Goal: Task Accomplishment & Management: Complete application form

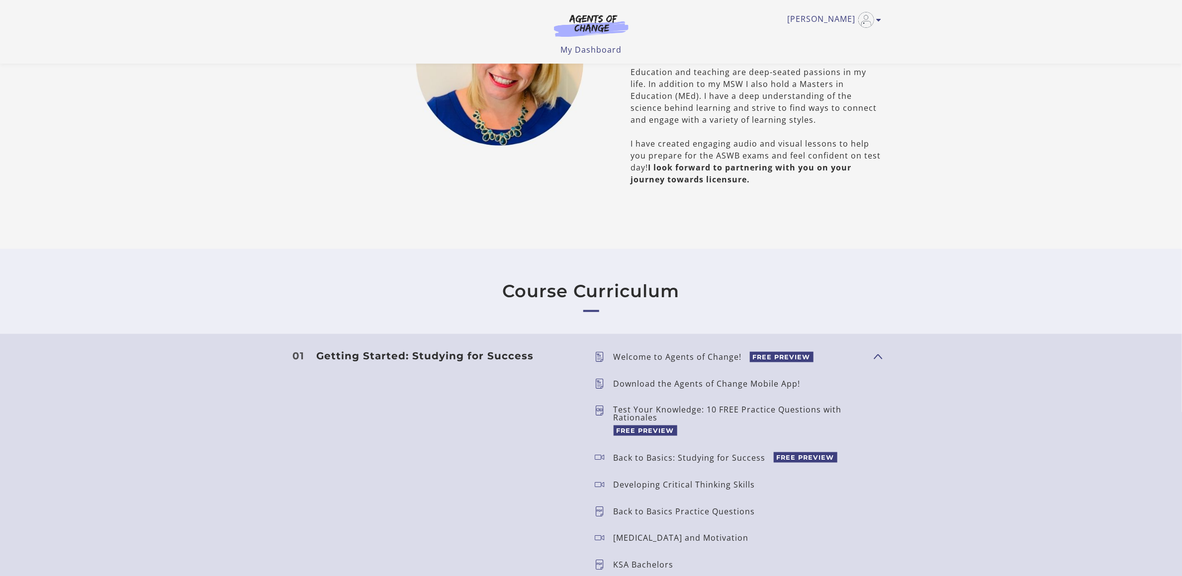
scroll to position [447, 0]
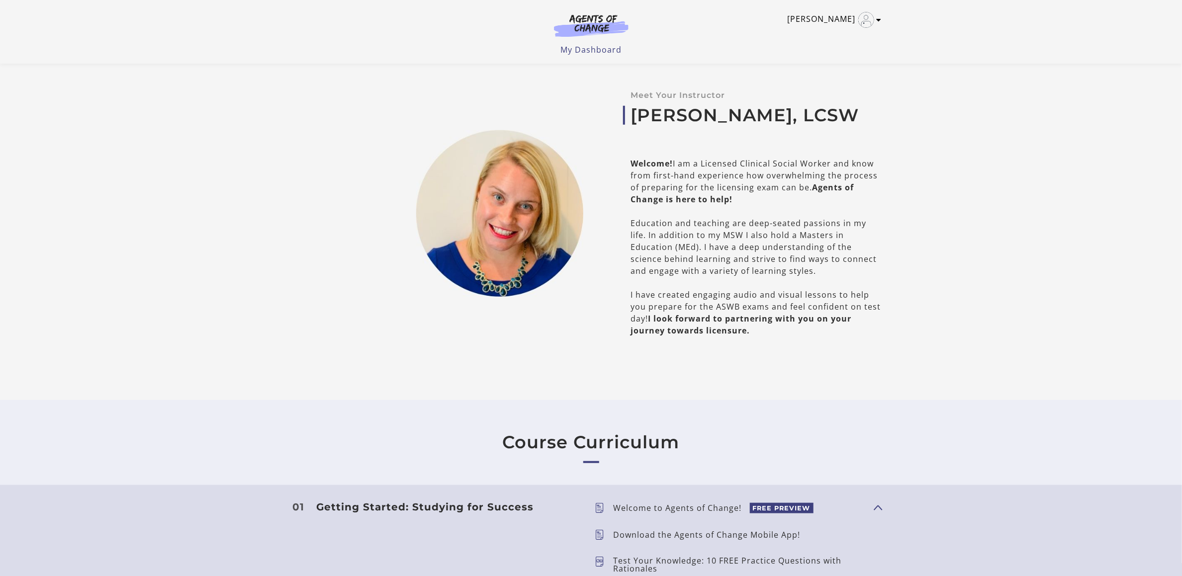
click at [843, 22] on link "[PERSON_NAME]" at bounding box center [832, 20] width 89 height 16
click at [836, 34] on link "My Account" at bounding box center [841, 36] width 88 height 17
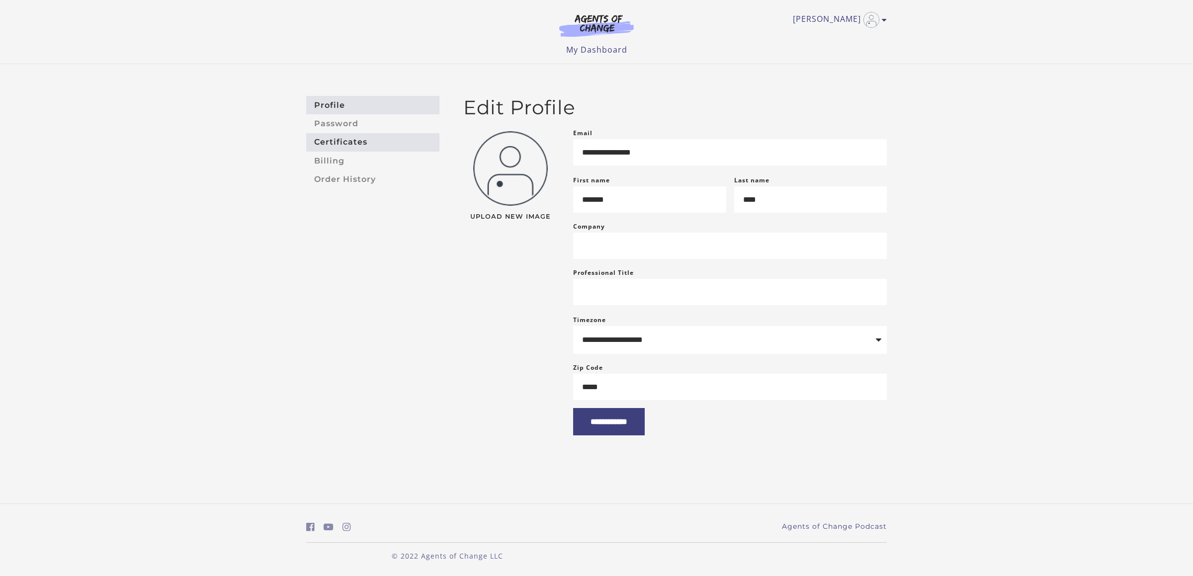
click at [359, 136] on link "Certificates" at bounding box center [372, 142] width 133 height 18
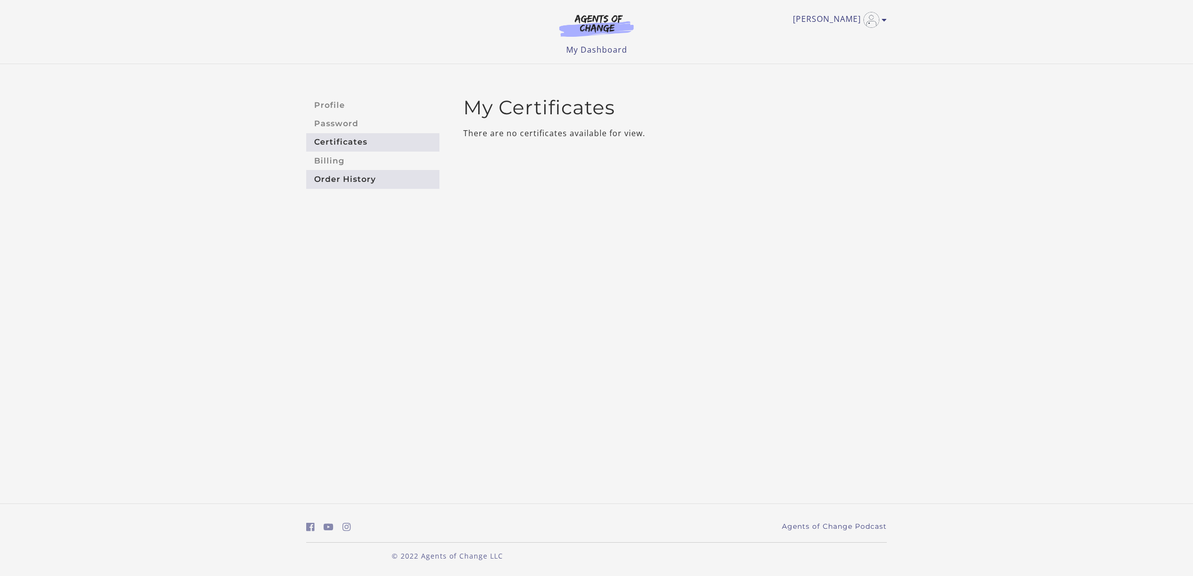
click at [349, 175] on link "Order History" at bounding box center [372, 179] width 133 height 18
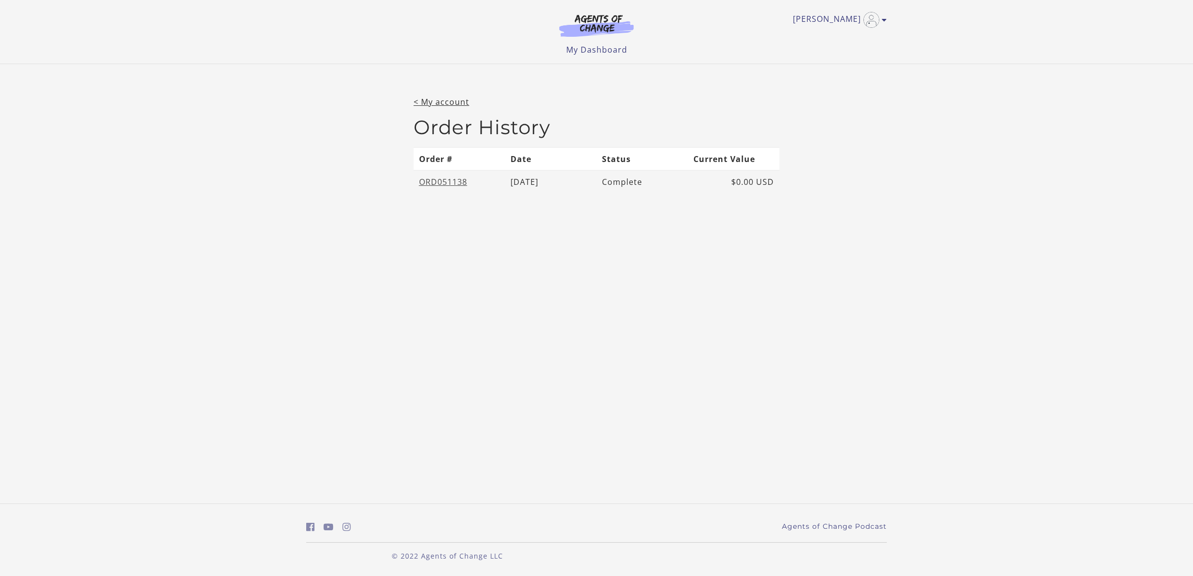
click at [456, 184] on link "ORD051138" at bounding box center [443, 182] width 48 height 11
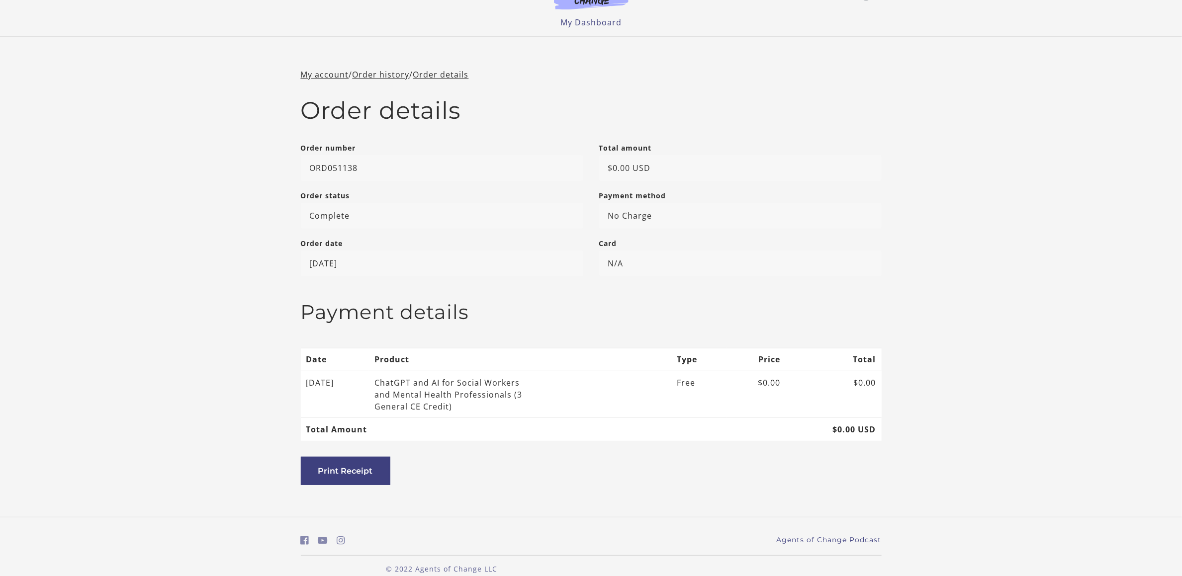
scroll to position [40, 0]
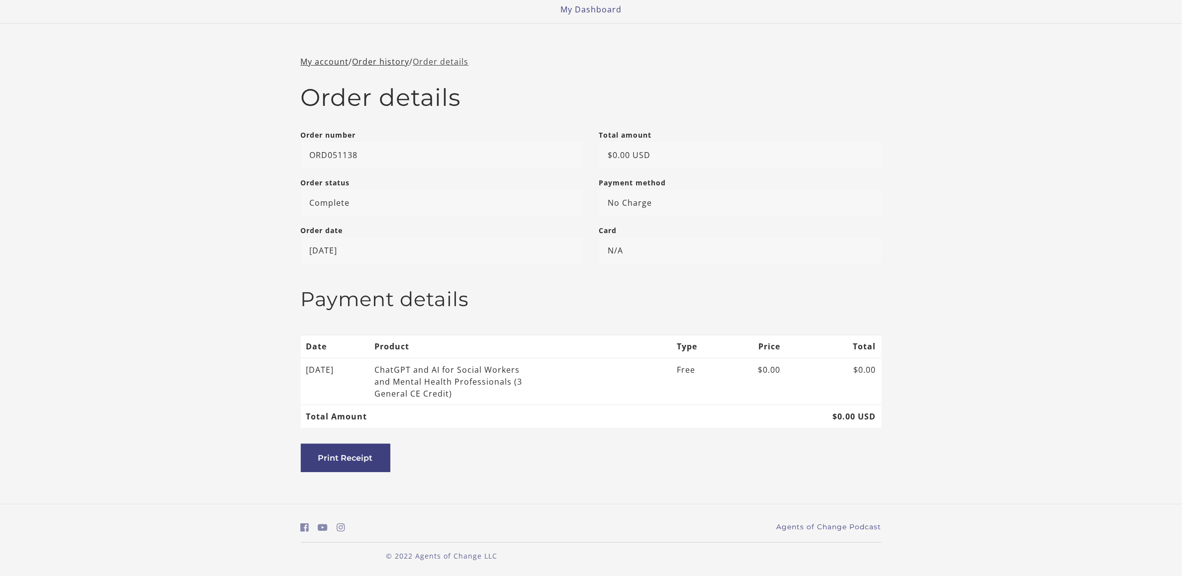
click at [464, 66] on link "Order details" at bounding box center [441, 61] width 56 height 11
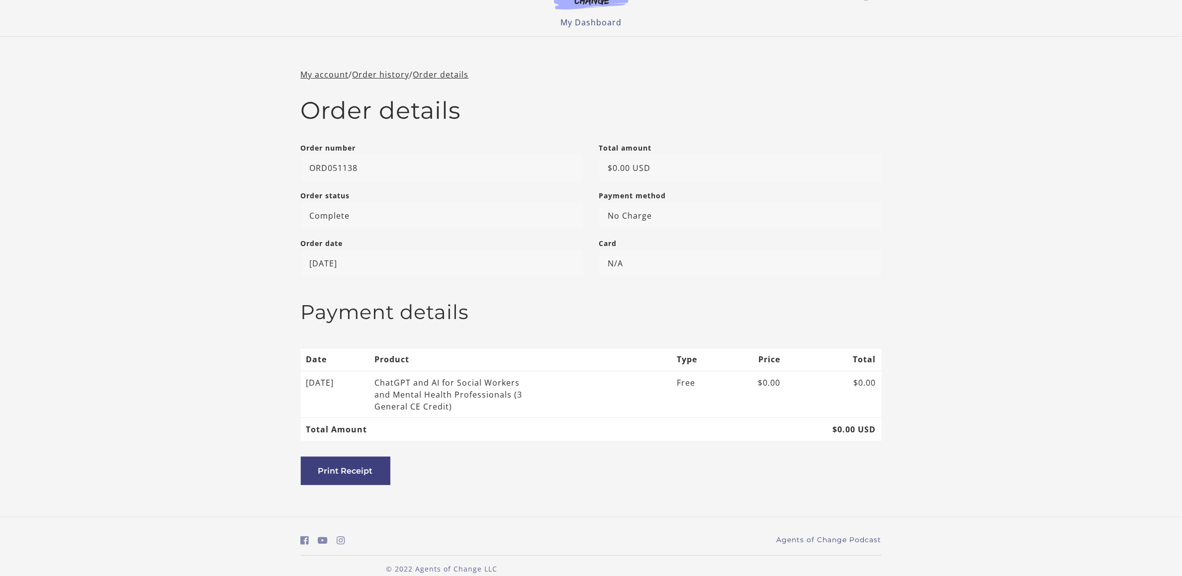
scroll to position [40, 0]
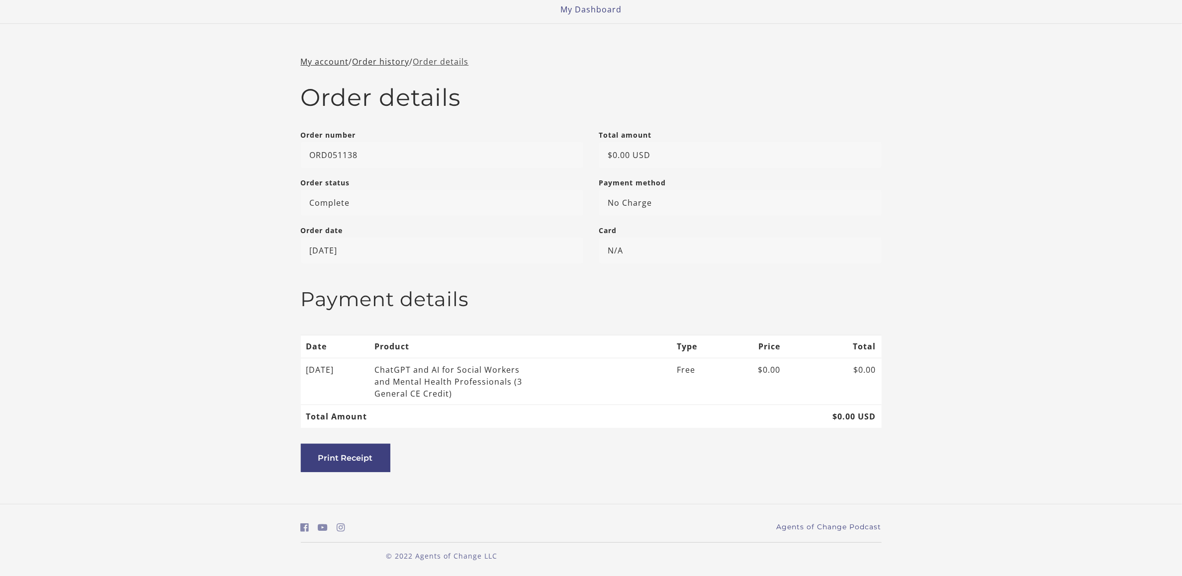
click at [455, 63] on link "Order details" at bounding box center [441, 61] width 56 height 11
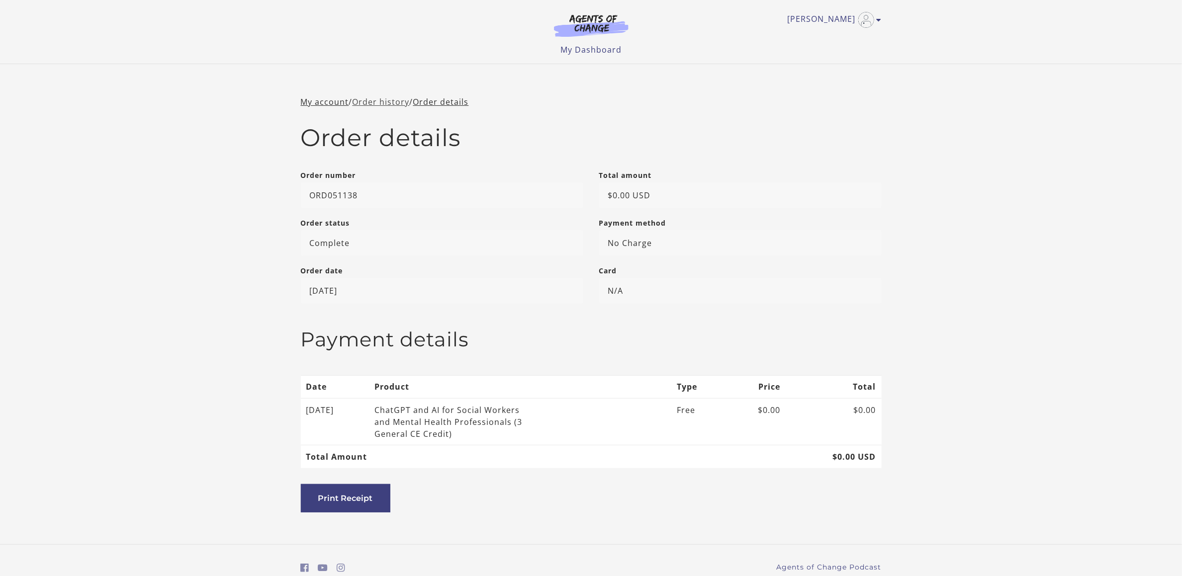
click at [384, 100] on link "Order history" at bounding box center [381, 101] width 57 height 11
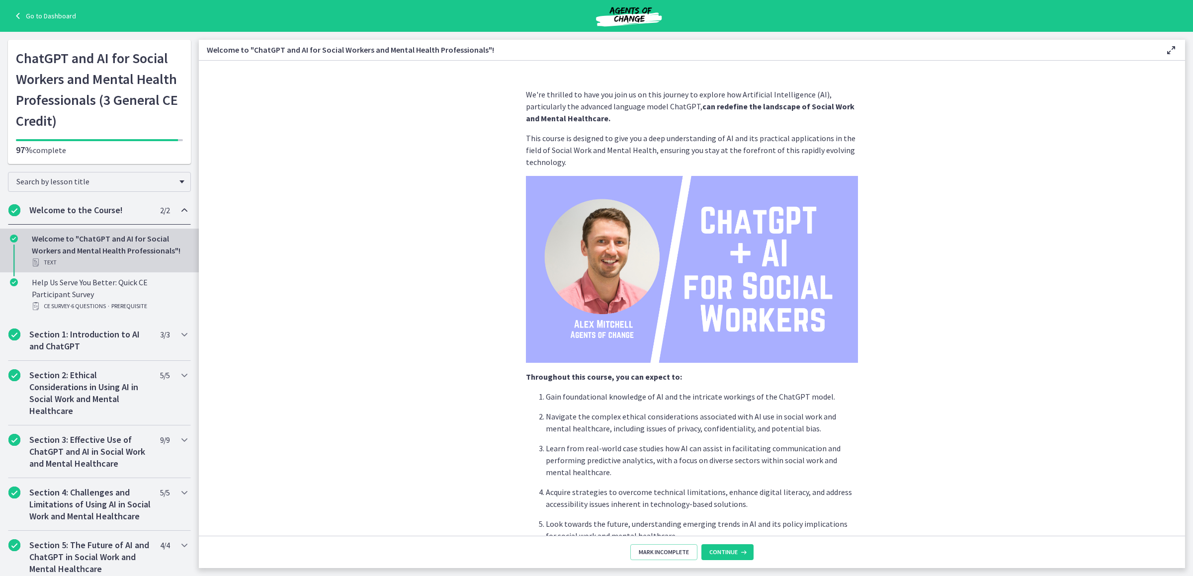
drag, startPoint x: 200, startPoint y: 218, endPoint x: 197, endPoint y: 305, distance: 87.1
click at [199, 307] on section "We're thrilled to have you join us on this journey to explore how Artificial In…" at bounding box center [692, 298] width 986 height 475
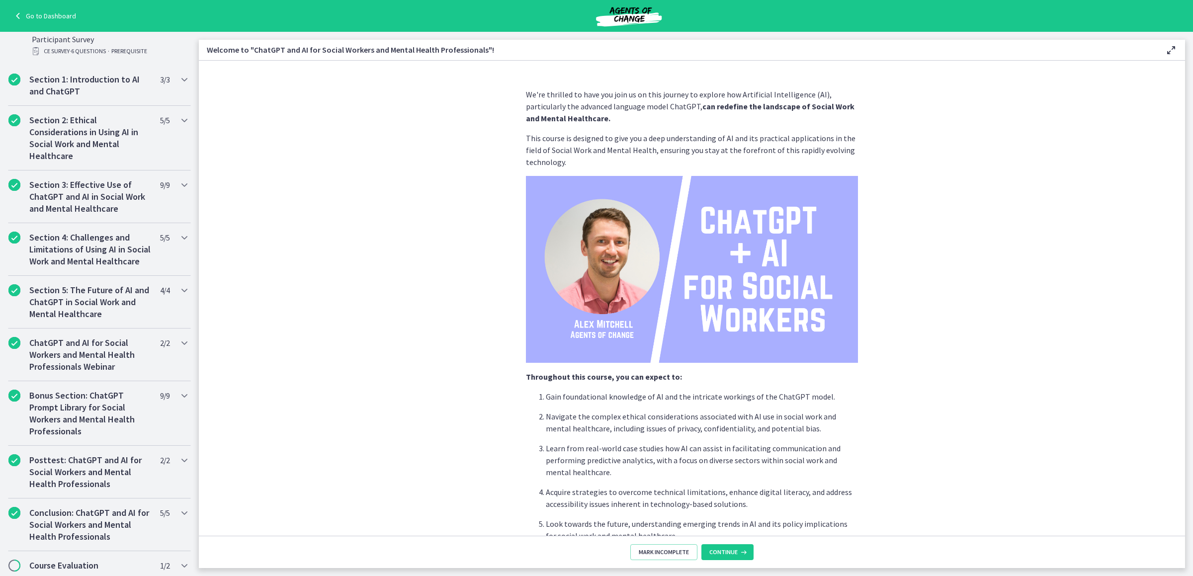
scroll to position [288, 0]
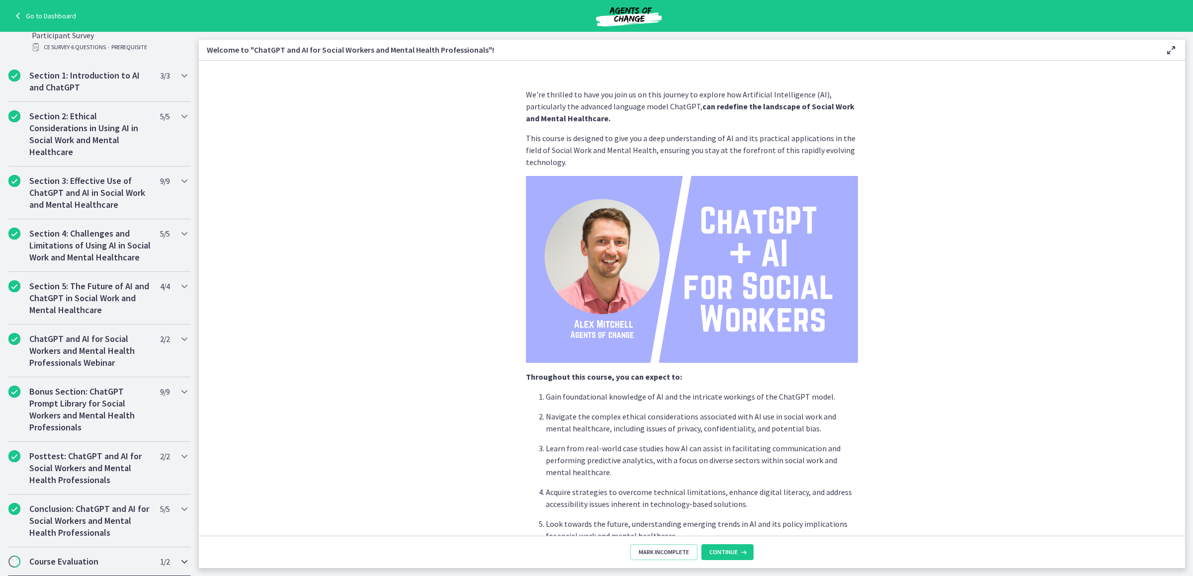
click at [87, 571] on div "Course Evaluation 1 / 2 Completed" at bounding box center [99, 561] width 183 height 29
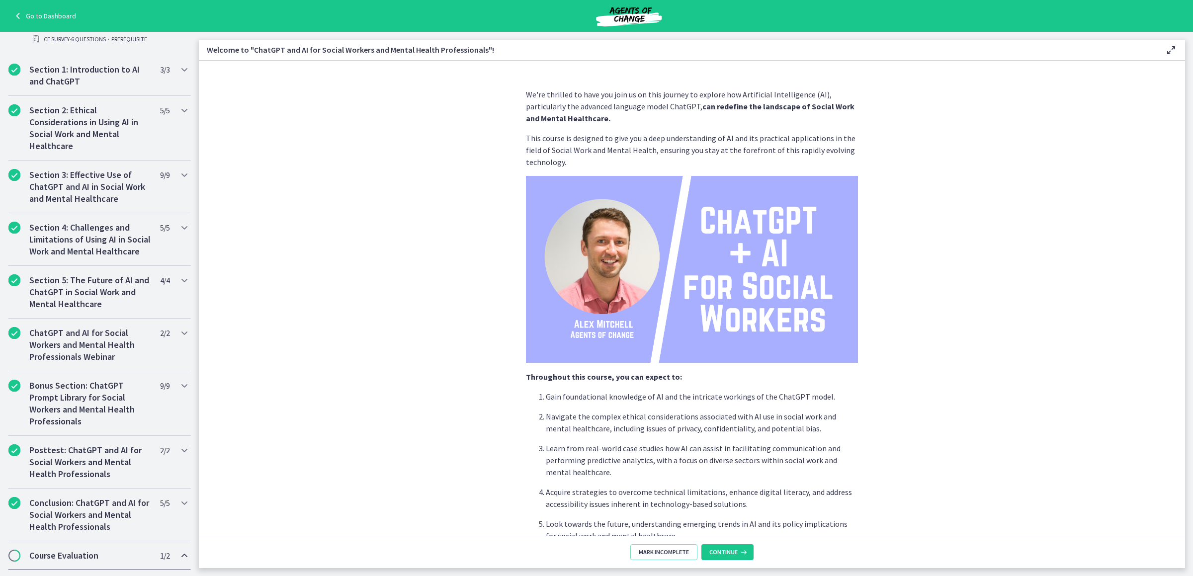
scroll to position [195, 0]
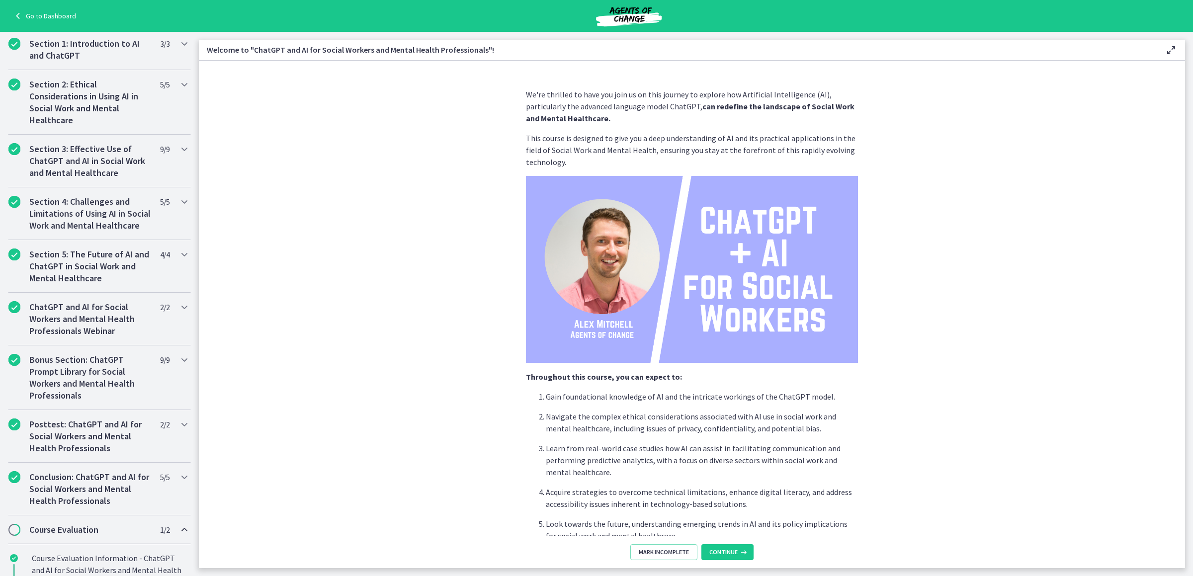
click at [84, 536] on h2 "Course Evaluation" at bounding box center [89, 530] width 121 height 12
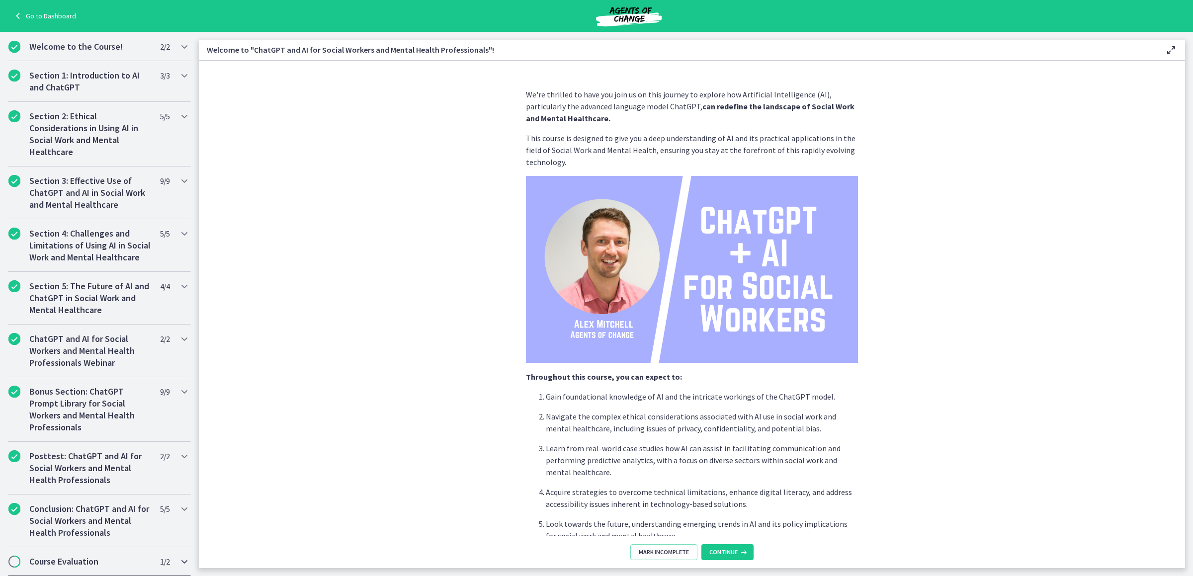
scroll to position [181, 0]
click at [726, 556] on span "Continue" at bounding box center [723, 552] width 28 height 8
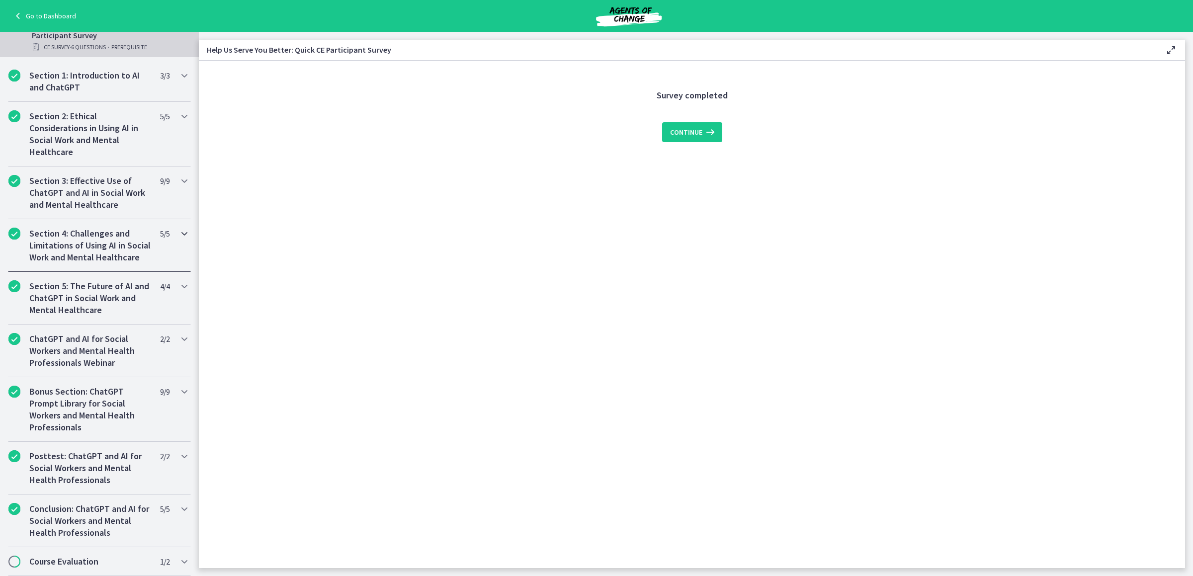
scroll to position [276, 0]
click at [166, 559] on div "Course Evaluation 1 / 2 Completed" at bounding box center [99, 561] width 183 height 29
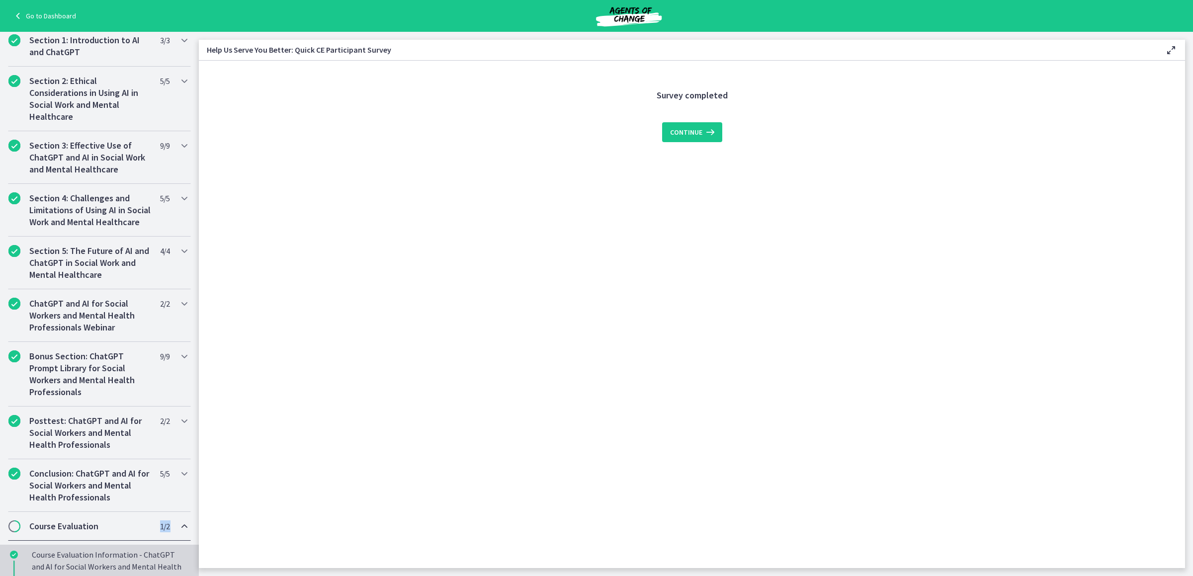
click at [114, 568] on div "Course Evaluation Information - ChatGPT and AI for Social Workers and Mental He…" at bounding box center [109, 573] width 155 height 48
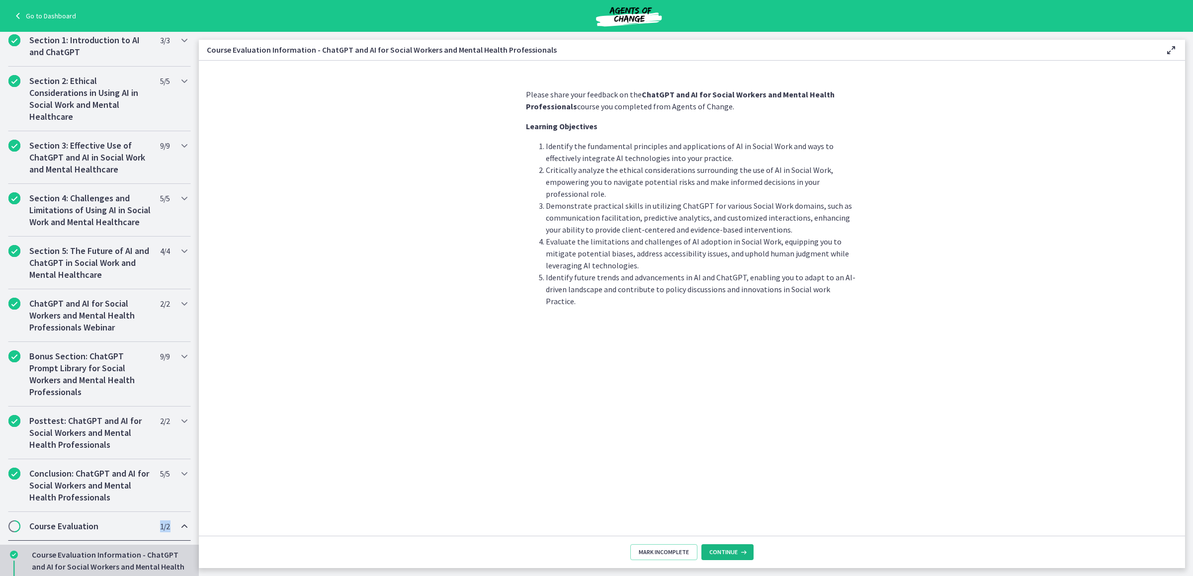
click at [736, 552] on span "Continue" at bounding box center [723, 552] width 28 height 8
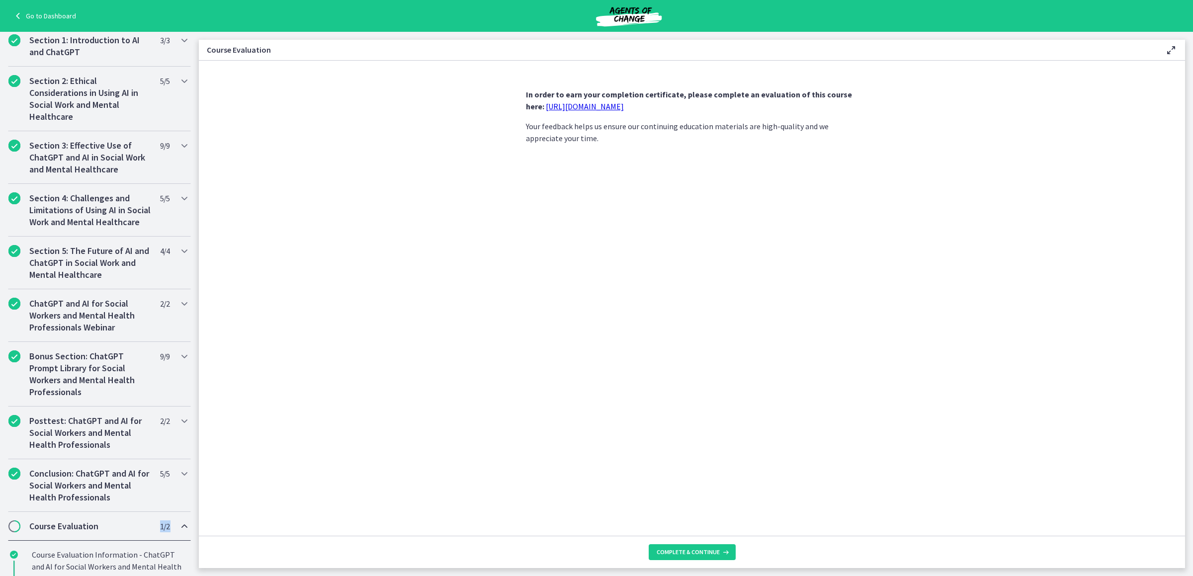
scroll to position [276, 0]
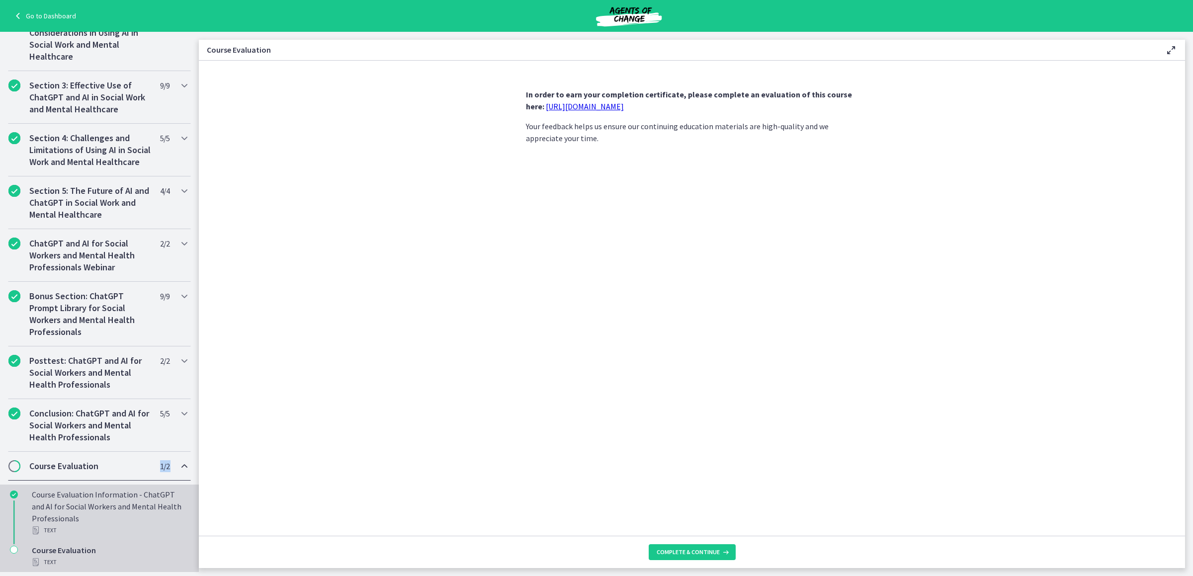
click at [106, 517] on div "Course Evaluation Information - ChatGPT and AI for Social Workers and Mental He…" at bounding box center [109, 513] width 155 height 48
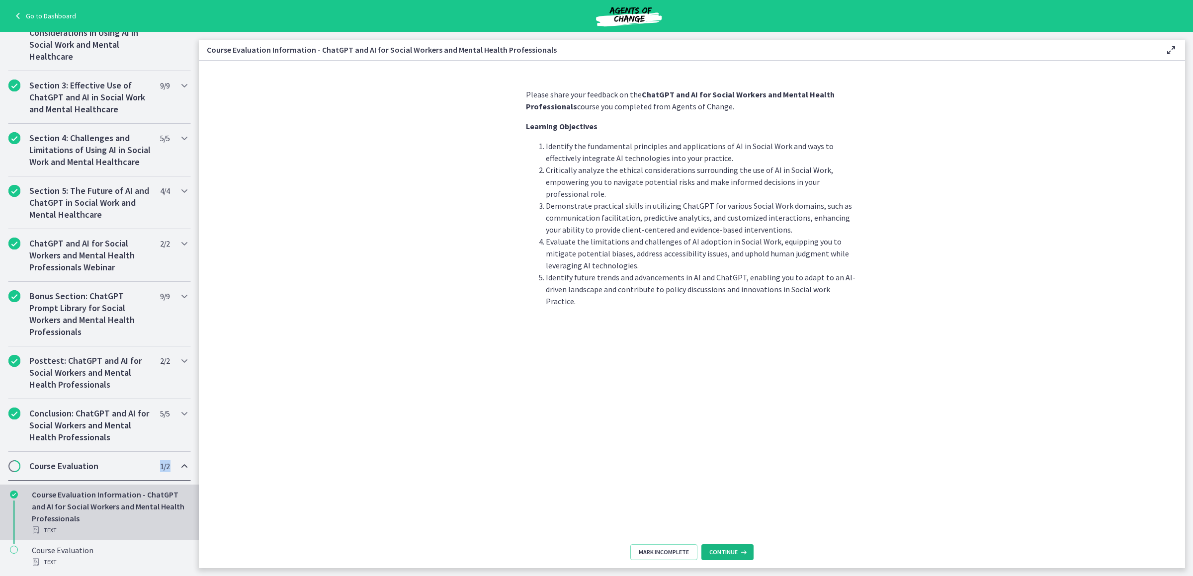
click at [728, 548] on span "Continue" at bounding box center [723, 552] width 28 height 8
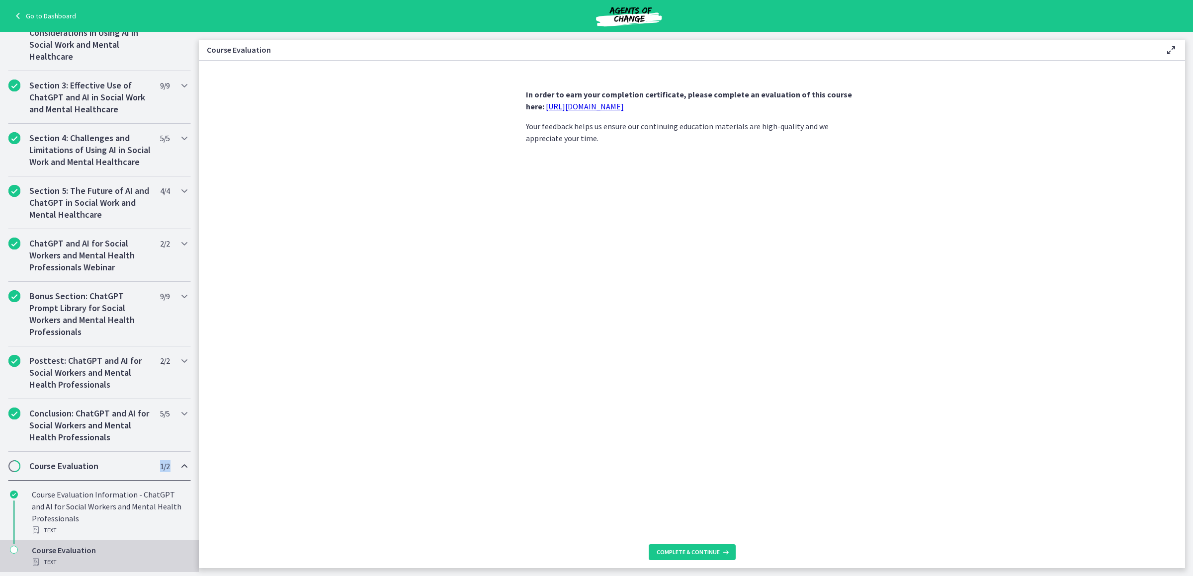
click at [611, 104] on link "https://forms.gle/jm1zbfhChZ2exBv78" at bounding box center [585, 106] width 78 height 10
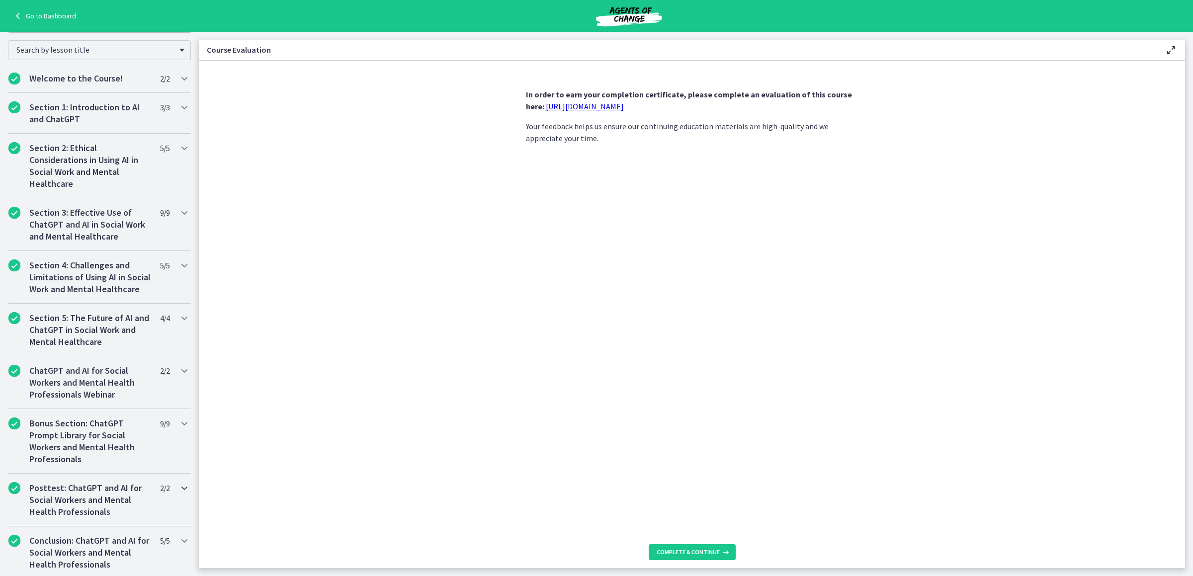
scroll to position [276, 0]
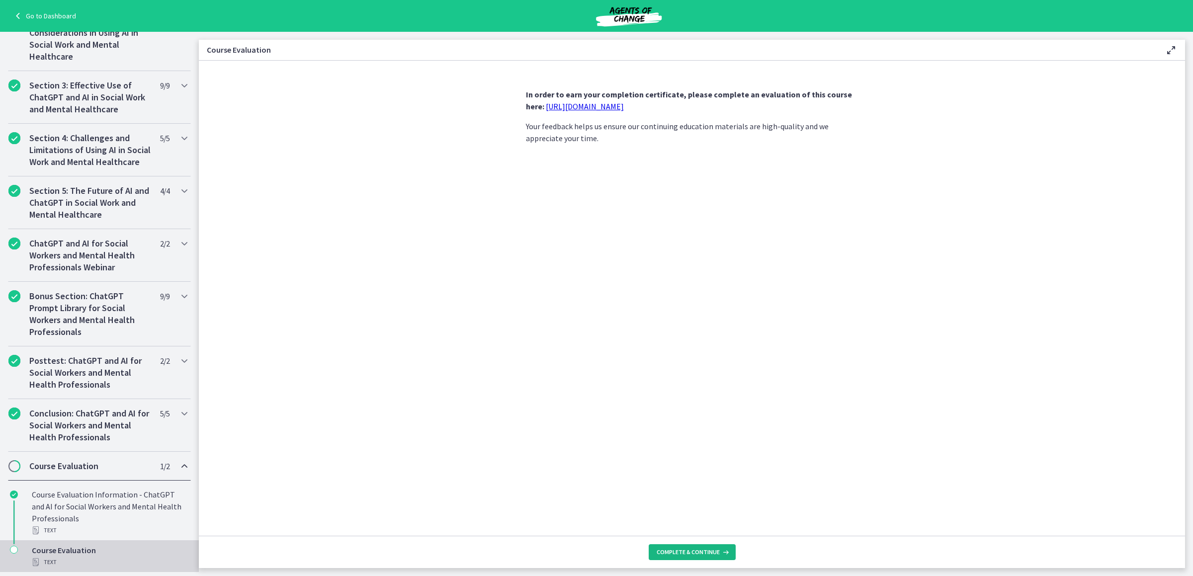
click at [722, 560] on button "Complete & continue" at bounding box center [692, 552] width 87 height 16
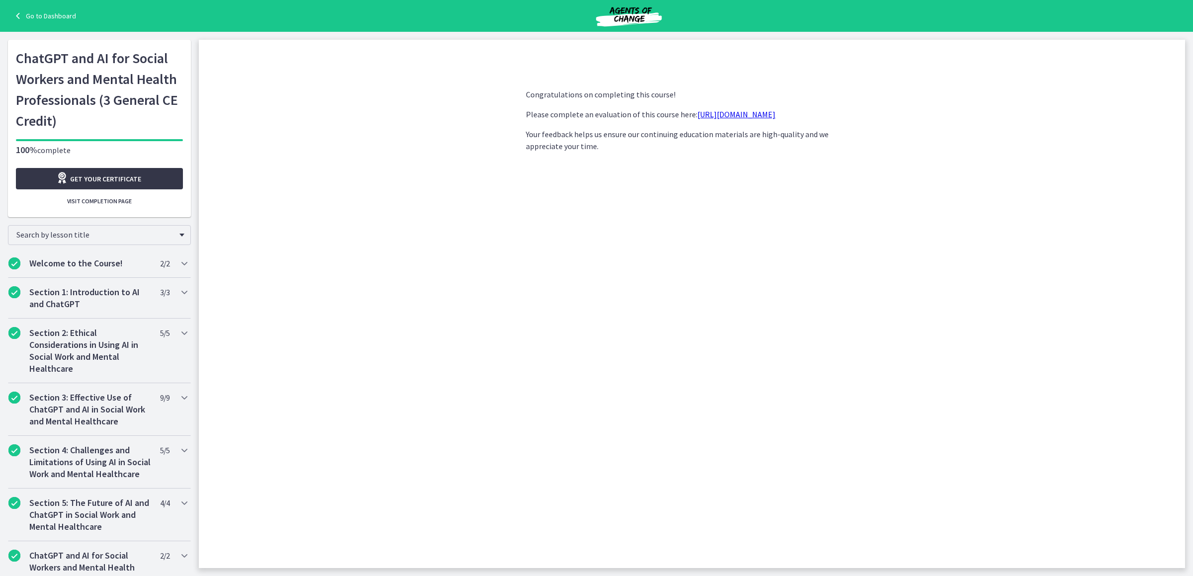
click at [138, 176] on link "Get your certificate" at bounding box center [99, 178] width 167 height 21
